Goal: Understand process/instructions: Learn how to perform a task or action

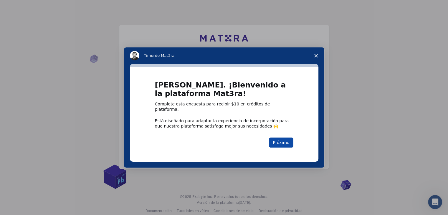
click at [282, 140] on font "Próximo" at bounding box center [281, 142] width 17 height 5
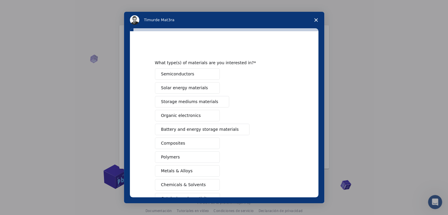
click at [197, 90] on span "Solar energy materials" at bounding box center [184, 88] width 47 height 6
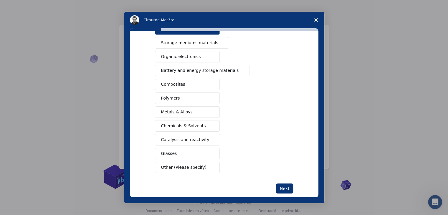
scroll to position [68, 0]
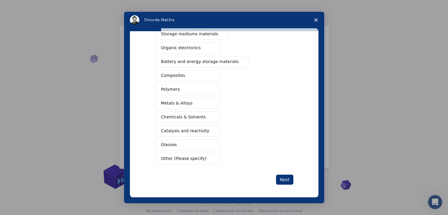
click at [187, 137] on div "Semiconductors Solar energy materials Storage mediums materials Organic electro…" at bounding box center [224, 83] width 139 height 164
click at [185, 126] on button "Catalysis and reactivity" at bounding box center [187, 130] width 65 height 11
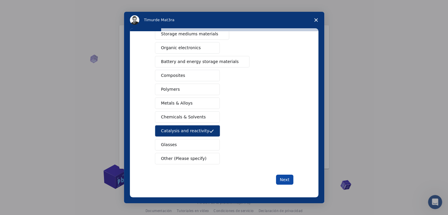
click at [287, 176] on button "Next" at bounding box center [284, 180] width 17 height 10
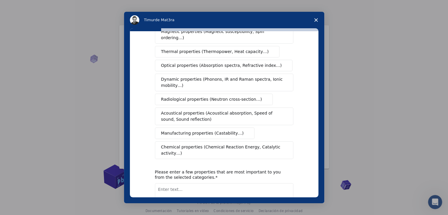
scroll to position [0, 0]
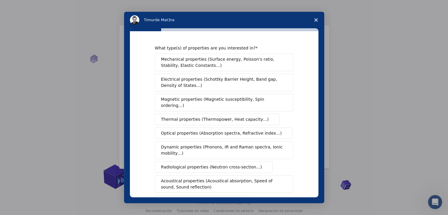
click at [168, 104] on button "Magnetic properties (Magnetic susceptibility, Spin ordering…)" at bounding box center [224, 103] width 139 height 18
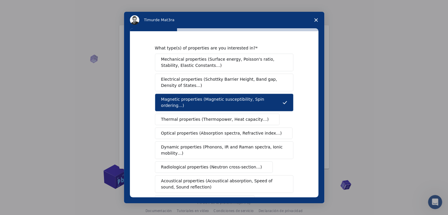
click at [183, 152] on button "Dynamic properties (Phonons, IR and Raman spectra, Ionic mobility…)" at bounding box center [224, 150] width 139 height 18
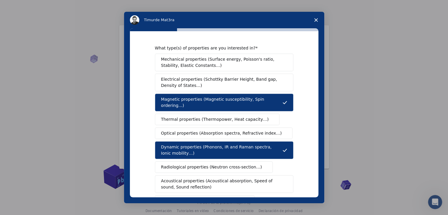
scroll to position [98, 0]
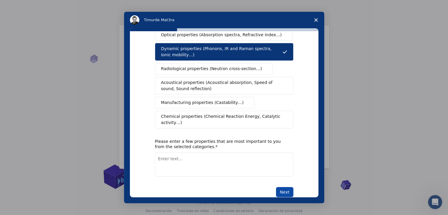
click at [279, 187] on button "Next" at bounding box center [284, 192] width 17 height 10
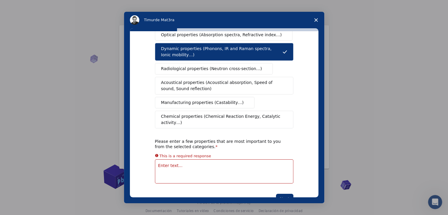
click at [209, 159] on textarea "Enter text..." at bounding box center [224, 171] width 139 height 24
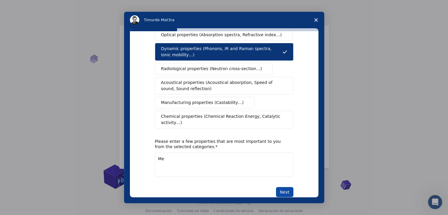
type textarea "Me"
click at [283, 187] on button "Next" at bounding box center [284, 192] width 17 height 10
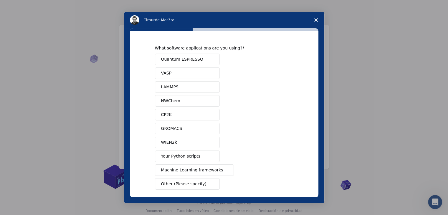
click at [193, 114] on button "CP2K" at bounding box center [187, 114] width 65 height 11
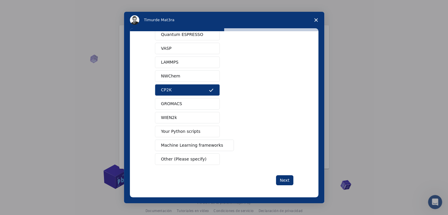
scroll to position [26, 0]
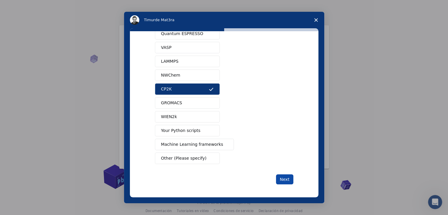
click at [278, 175] on button "Next" at bounding box center [284, 179] width 17 height 10
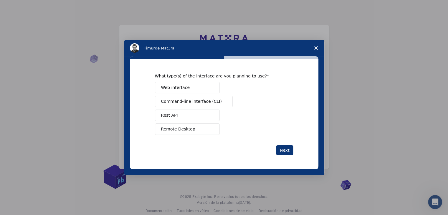
click at [175, 121] on div "Web interface Command-line interface (CLI) Rest API Remote Desktop" at bounding box center [224, 108] width 139 height 53
click at [180, 117] on button "Rest API" at bounding box center [187, 115] width 65 height 11
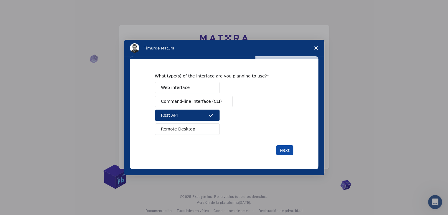
click at [289, 146] on button "Next" at bounding box center [284, 150] width 17 height 10
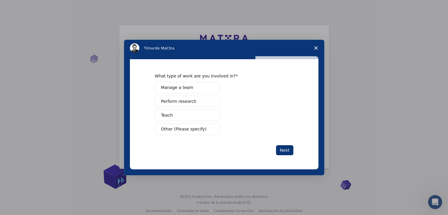
click at [190, 89] on button "Manage a team" at bounding box center [187, 87] width 65 height 11
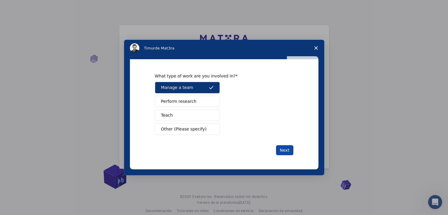
click at [282, 147] on button "Next" at bounding box center [284, 150] width 17 height 10
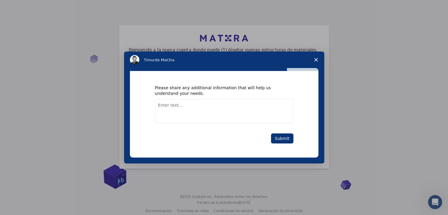
click at [203, 108] on textarea "Enter text..." at bounding box center [224, 111] width 139 height 24
type textarea "sa"
click at [282, 146] on div "Please share any additional information that will help us understand your needs…" at bounding box center [224, 114] width 189 height 86
click at [282, 136] on button "Submit" at bounding box center [282, 139] width 22 height 10
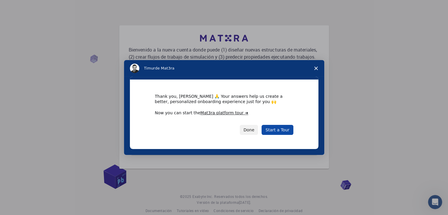
click at [272, 129] on link "Start a Tour" at bounding box center [278, 130] width 32 height 10
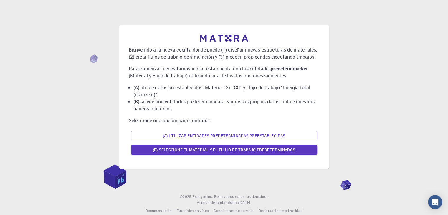
click at [235, 114] on div "Bienvenido a la nueva cuenta donde puede (1) diseñar nuevas estructuras de mate…" at bounding box center [224, 96] width 191 height 122
click at [268, 157] on div "Bienvenido a la nueva cuenta donde puede (1) diseñar nuevas estructuras de mate…" at bounding box center [224, 97] width 200 height 134
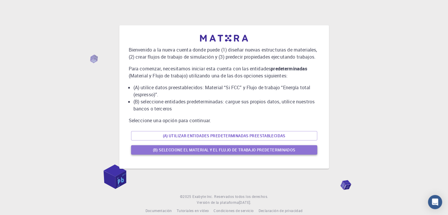
click at [266, 151] on font "(B) Seleccione el material y el flujo de trabajo predeterminados" at bounding box center [224, 149] width 143 height 5
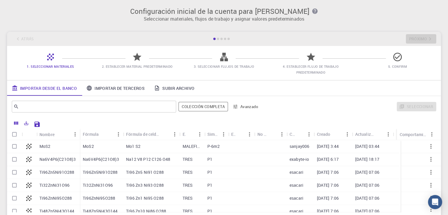
click at [29, 148] on icon at bounding box center [29, 146] width 8 height 8
checkbox input "true"
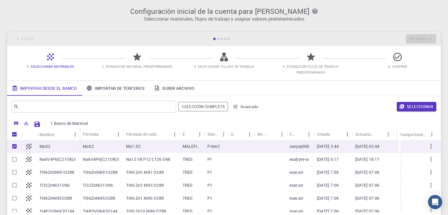
click at [42, 146] on font "MoS2" at bounding box center [44, 147] width 11 height 6
checkbox input "false"
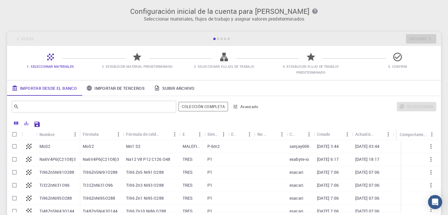
click at [351, 147] on div "[DATE] 3:44" at bounding box center [333, 146] width 38 height 13
checkbox input "true"
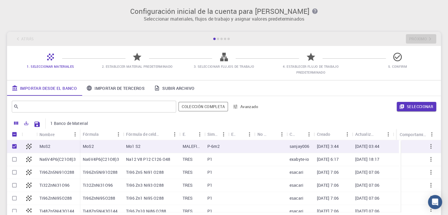
click at [413, 95] on div "Importar desde el banco Importar de terceros Subir archivo" at bounding box center [224, 87] width 434 height 15
click at [411, 101] on div "Seleccionar" at bounding box center [349, 107] width 173 height 14
click at [411, 106] on font "Seleccionar" at bounding box center [420, 106] width 27 height 5
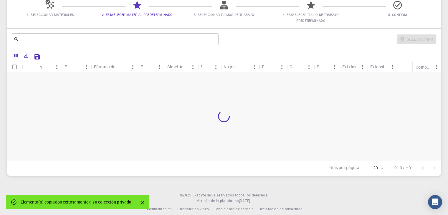
scroll to position [59, 0]
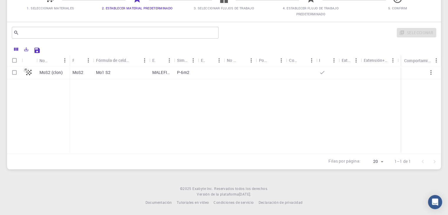
click at [91, 74] on div "MoS2" at bounding box center [82, 72] width 24 height 13
checkbox input "true"
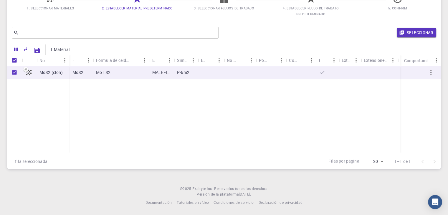
click at [91, 74] on div "MoS2" at bounding box center [82, 72] width 24 height 13
checkbox input "false"
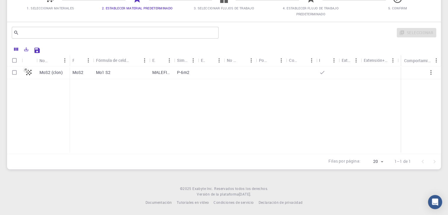
click at [91, 74] on div "MoS2" at bounding box center [82, 72] width 24 height 13
checkbox input "true"
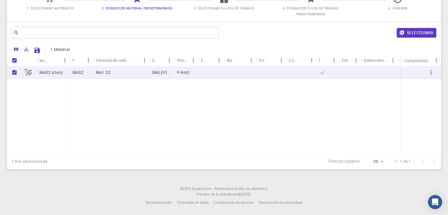
drag, startPoint x: 428, startPoint y: 73, endPoint x: 405, endPoint y: 93, distance: 30.9
click at [428, 73] on icon "button" at bounding box center [431, 72] width 7 height 7
click at [432, 72] on icon "button" at bounding box center [431, 72] width 7 height 7
click at [225, 75] on div at bounding box center [240, 72] width 32 height 13
checkbox input "false"
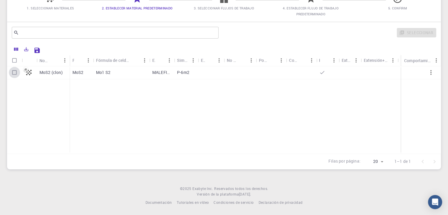
click at [12, 72] on input "Select row" at bounding box center [14, 72] width 11 height 11
checkbox input "true"
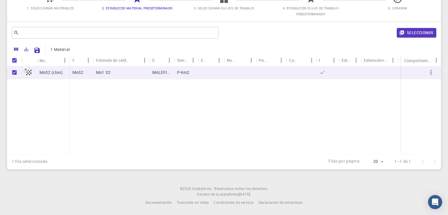
click at [429, 72] on icon "button" at bounding box center [431, 72] width 7 height 7
click at [262, 89] on div "MoS2 (clon) MoS2 Mo1 S2 MALEFICIO P-6m2" at bounding box center [224, 110] width 434 height 88
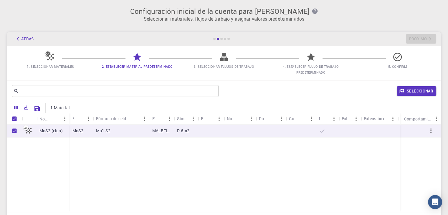
click at [43, 60] on span "1. Seleccionar materiales" at bounding box center [50, 62] width 82 height 14
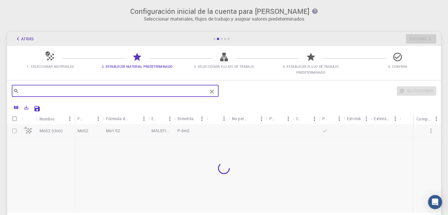
click at [107, 95] on input "text" at bounding box center [113, 91] width 188 height 8
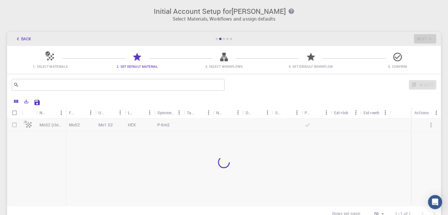
click at [21, 38] on button "Back" at bounding box center [23, 38] width 22 height 9
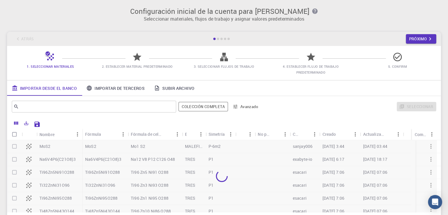
click at [52, 101] on div "​" at bounding box center [94, 107] width 164 height 12
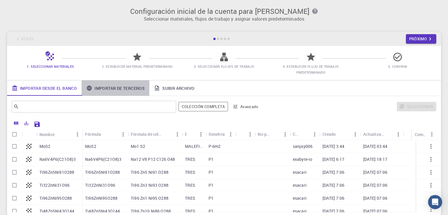
click at [132, 88] on font "Importar de terceros" at bounding box center [120, 88] width 50 height 6
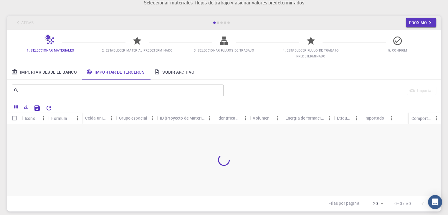
scroll to position [29, 0]
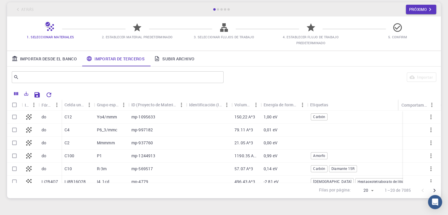
click at [28, 117] on icon at bounding box center [29, 117] width 8 height 8
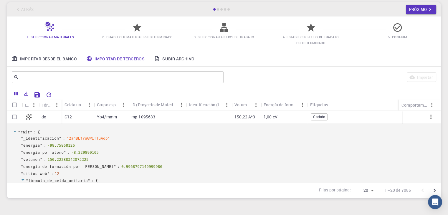
click at [28, 117] on icon at bounding box center [29, 117] width 6 height 6
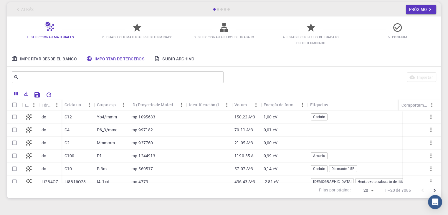
click at [163, 117] on div "mp-1095633" at bounding box center [157, 117] width 58 height 13
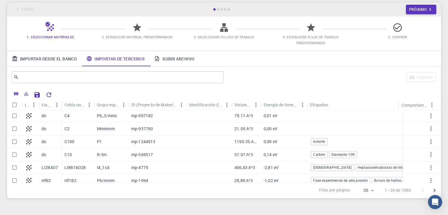
scroll to position [0, 0]
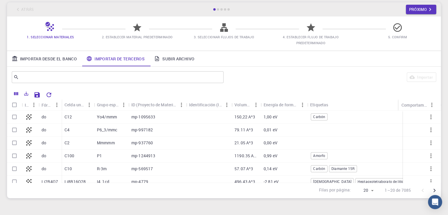
click at [313, 117] on font "Carbón" at bounding box center [319, 116] width 12 height 5
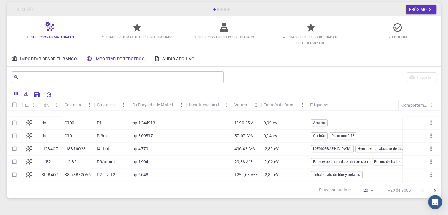
scroll to position [630, 0]
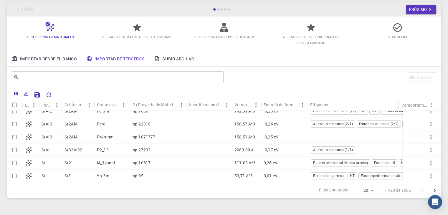
click at [285, 139] on div "-0,25 eV" at bounding box center [284, 137] width 47 height 13
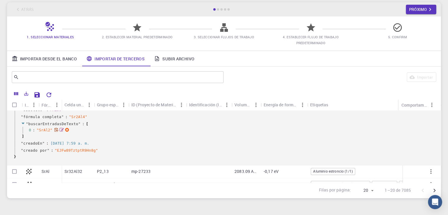
scroll to position [635, 0]
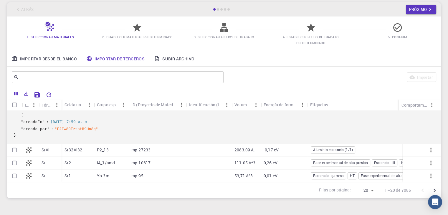
click at [220, 11] on div "Atrás Próximo" at bounding box center [224, 9] width 434 height 14
click at [220, 9] on div at bounding box center [221, 9] width 2 height 2
click at [224, 28] on icon at bounding box center [224, 27] width 10 height 10
click at [410, 11] on font "Próximo" at bounding box center [418, 9] width 18 height 5
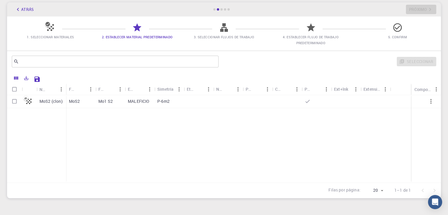
click at [25, 4] on div "Atrás Próximo" at bounding box center [224, 9] width 434 height 14
click at [24, 8] on font "Atrás" at bounding box center [27, 9] width 13 height 5
